Goal: Transaction & Acquisition: Purchase product/service

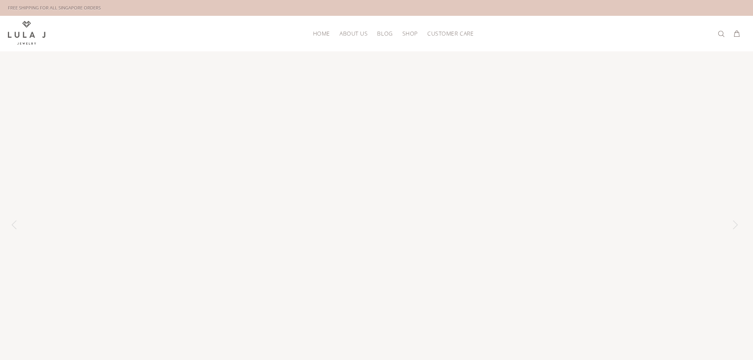
click at [315, 294] on ul "Timeless Jewelry SHOP NOW! Timeless Jewelry SHOP NOW!" at bounding box center [376, 225] width 753 height 348
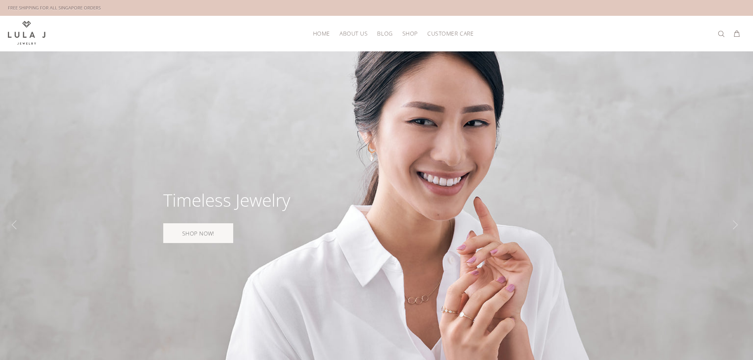
click at [325, 36] on span "HOME" at bounding box center [321, 33] width 17 height 6
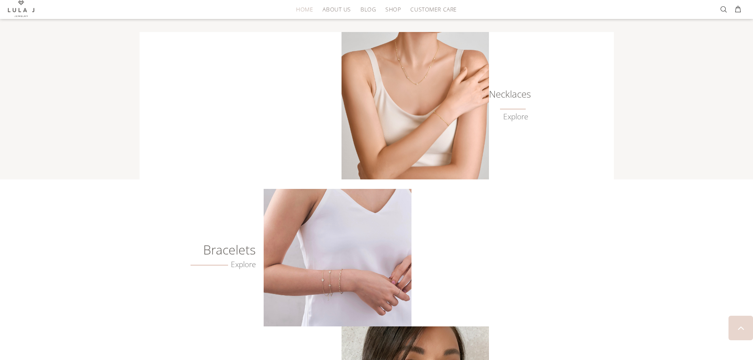
scroll to position [435, 0]
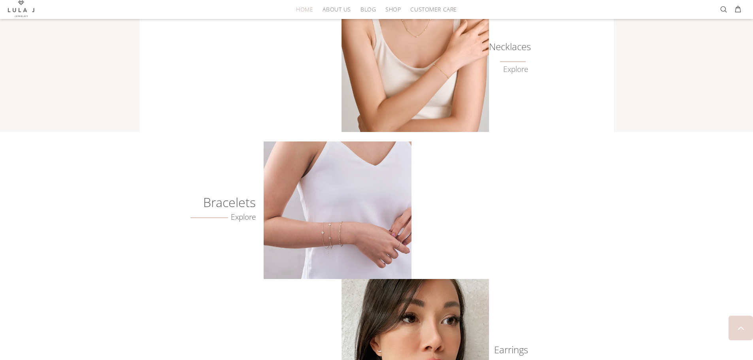
click at [227, 214] on link "Explore" at bounding box center [224, 217] width 66 height 9
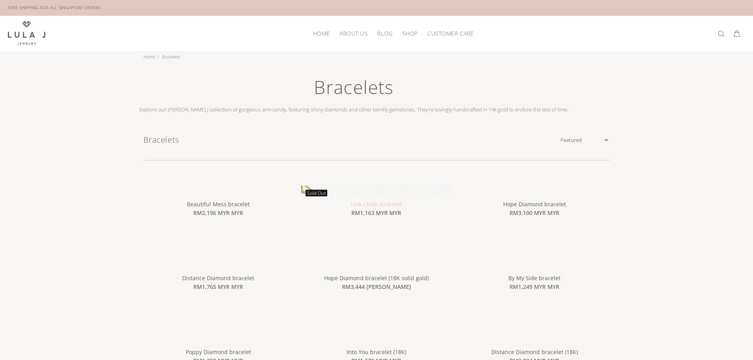
click at [388, 202] on link "Link Chain bracelet" at bounding box center [376, 204] width 51 height 8
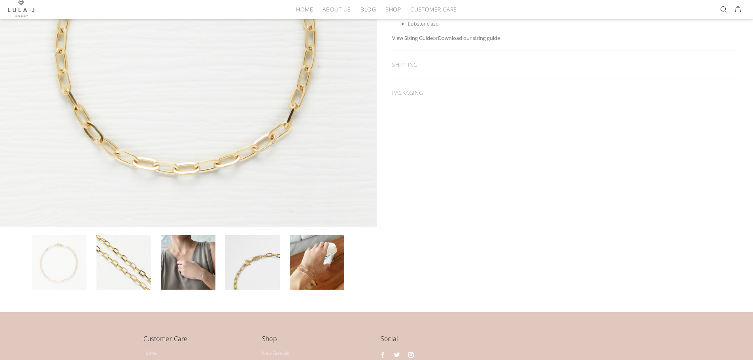
scroll to position [316, 0]
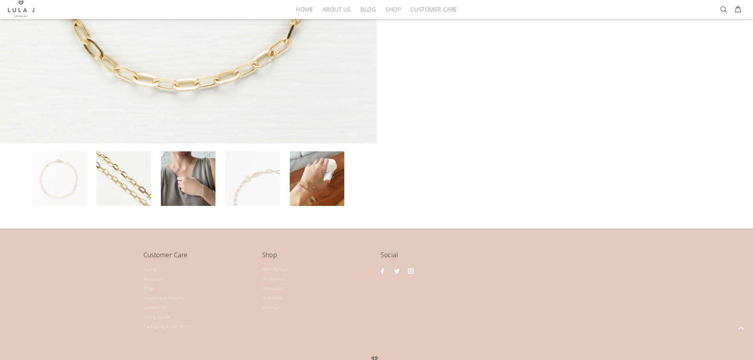
click at [259, 191] on link at bounding box center [252, 178] width 55 height 55
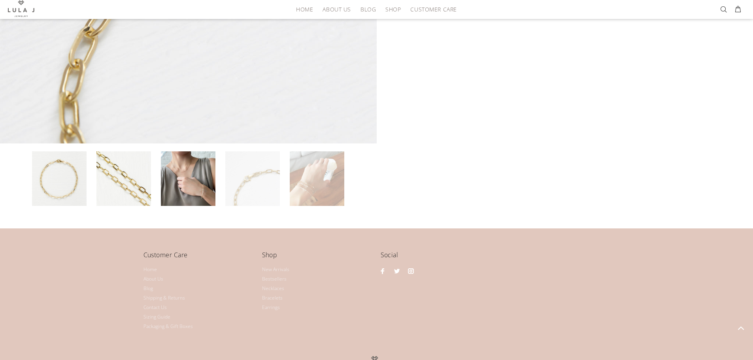
click at [310, 190] on link at bounding box center [317, 178] width 55 height 55
click at [236, 184] on link at bounding box center [252, 178] width 55 height 55
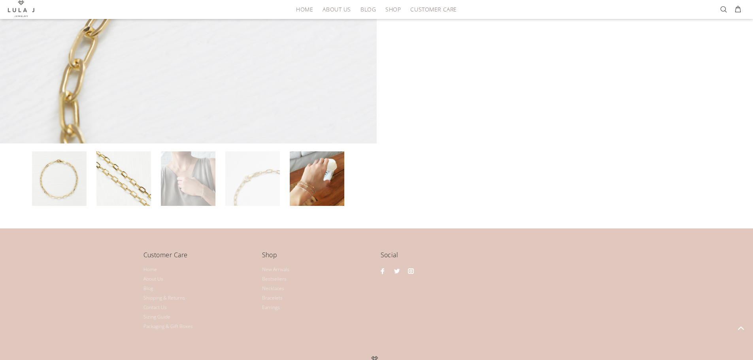
click at [200, 185] on link at bounding box center [188, 178] width 55 height 55
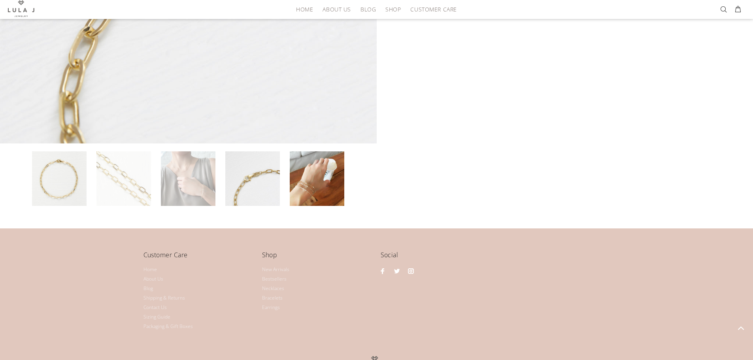
click at [118, 183] on link at bounding box center [123, 178] width 55 height 55
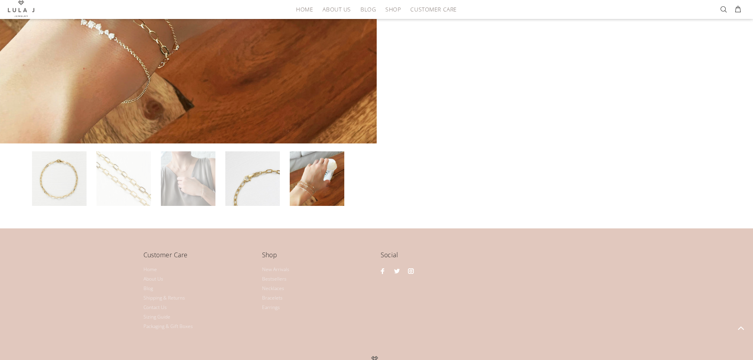
click at [203, 182] on link at bounding box center [188, 178] width 55 height 55
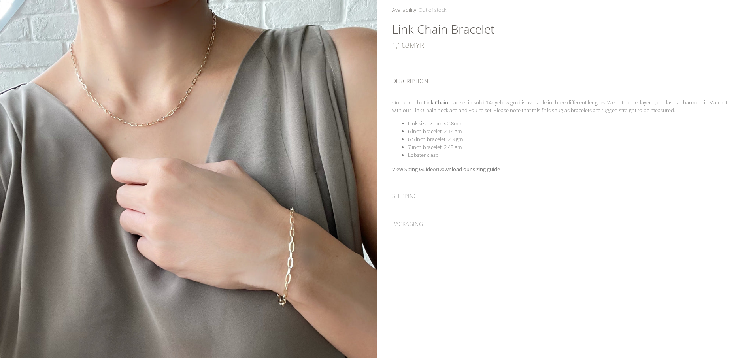
scroll to position [40, 0]
